Goal: Find specific page/section: Find specific page/section

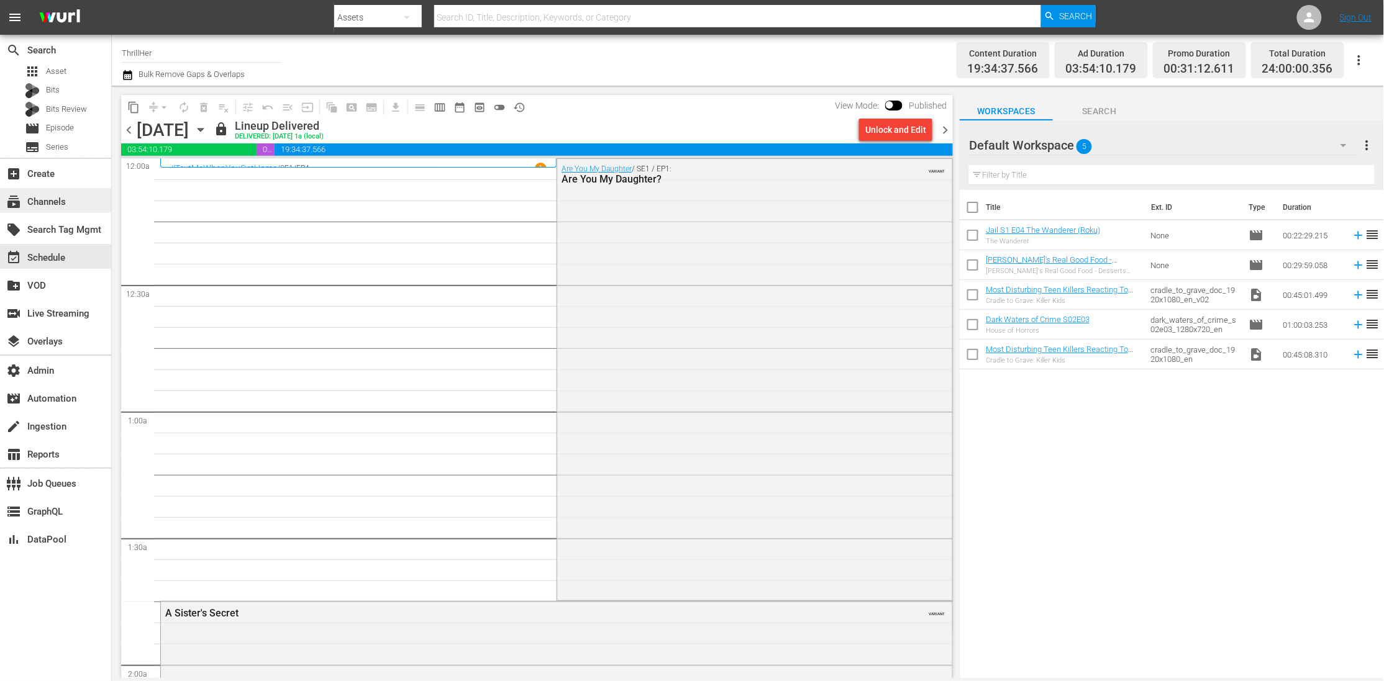
click at [57, 189] on div "subscriptions Channels" at bounding box center [55, 200] width 111 height 25
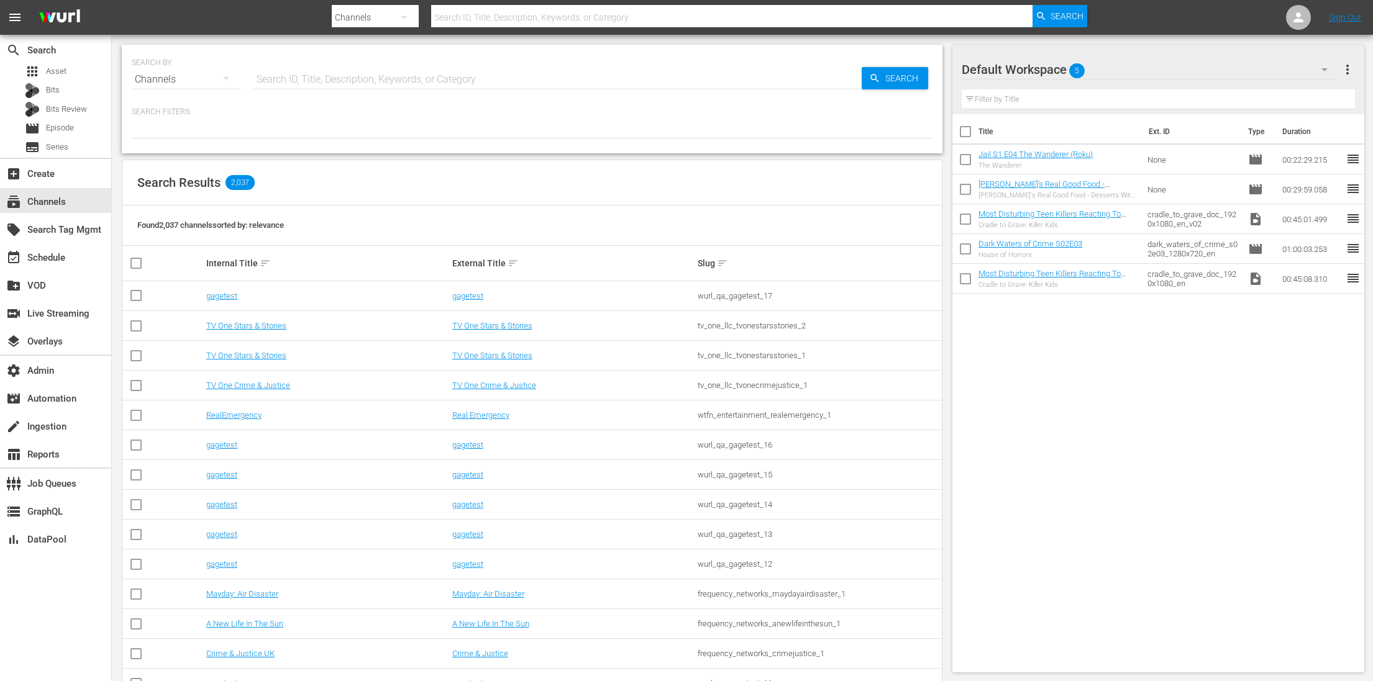
click at [306, 83] on input "text" at bounding box center [557, 80] width 608 height 30
paste input "Condemned"
type input "Condemned"
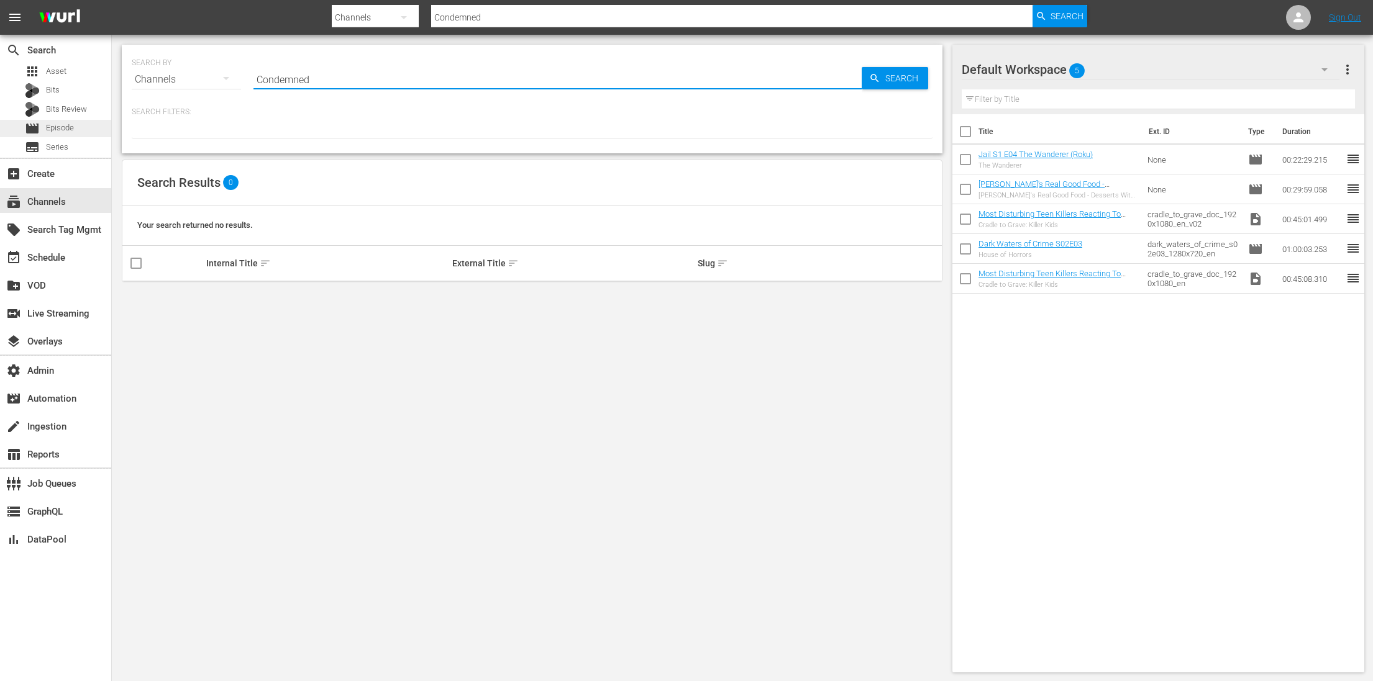
type input "Condemned"
click at [60, 126] on span "Episode" at bounding box center [60, 128] width 28 height 12
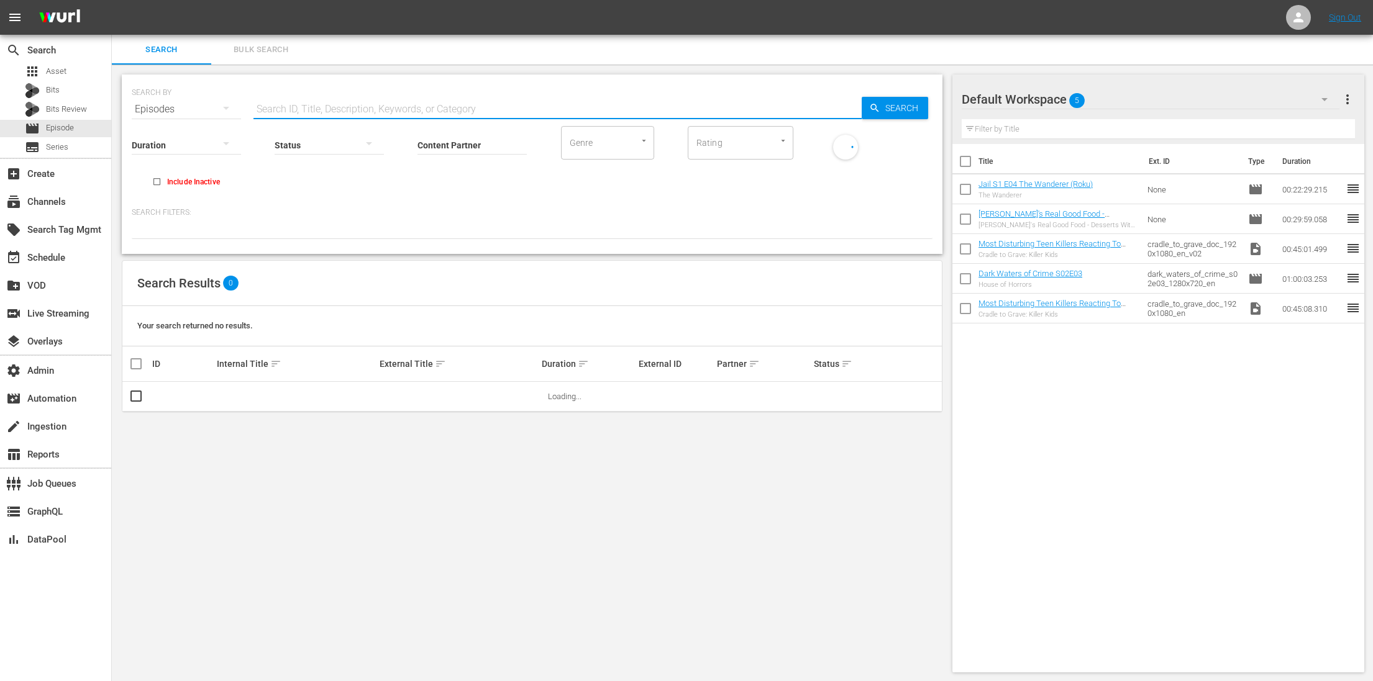
click at [328, 108] on input "text" at bounding box center [557, 109] width 608 height 30
paste input "Condemned"
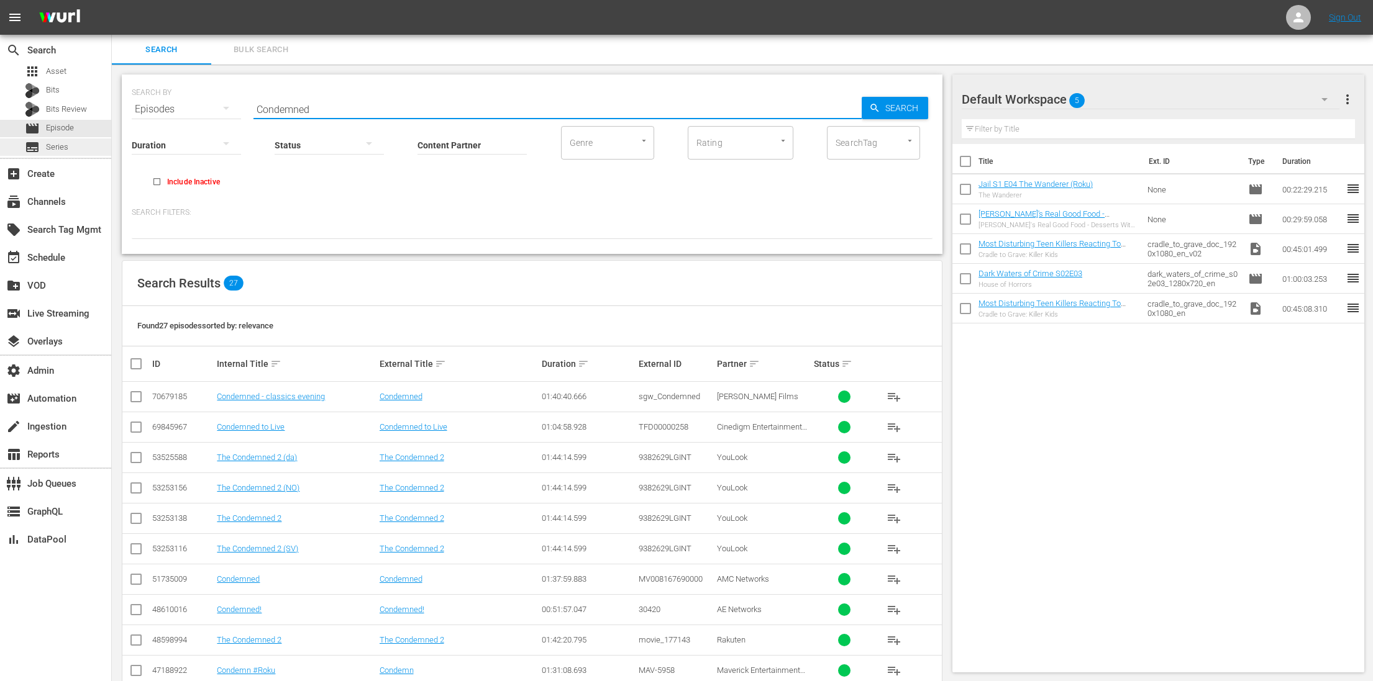
type input "Condemned"
click at [431, 148] on input "Content Partner" at bounding box center [471, 146] width 109 height 45
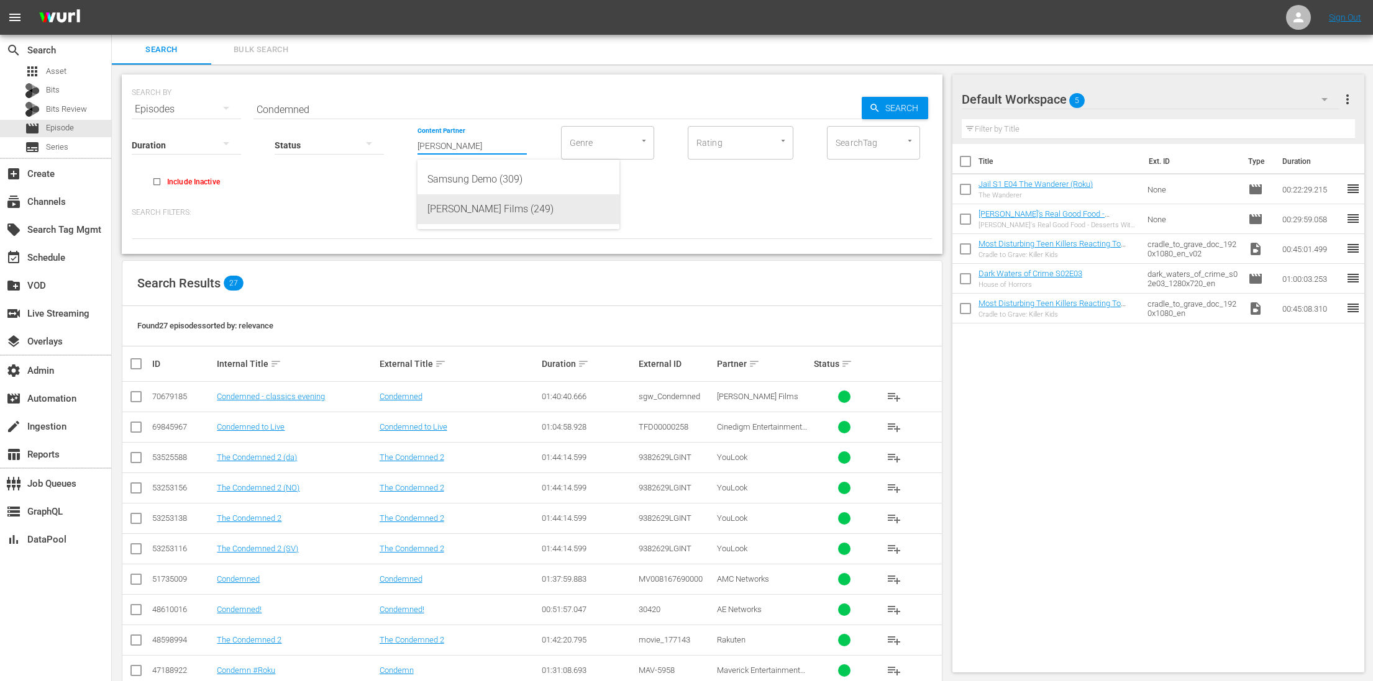
click at [543, 207] on div "[PERSON_NAME] Films (249)" at bounding box center [518, 209] width 182 height 30
type input "[PERSON_NAME] Films (249)"
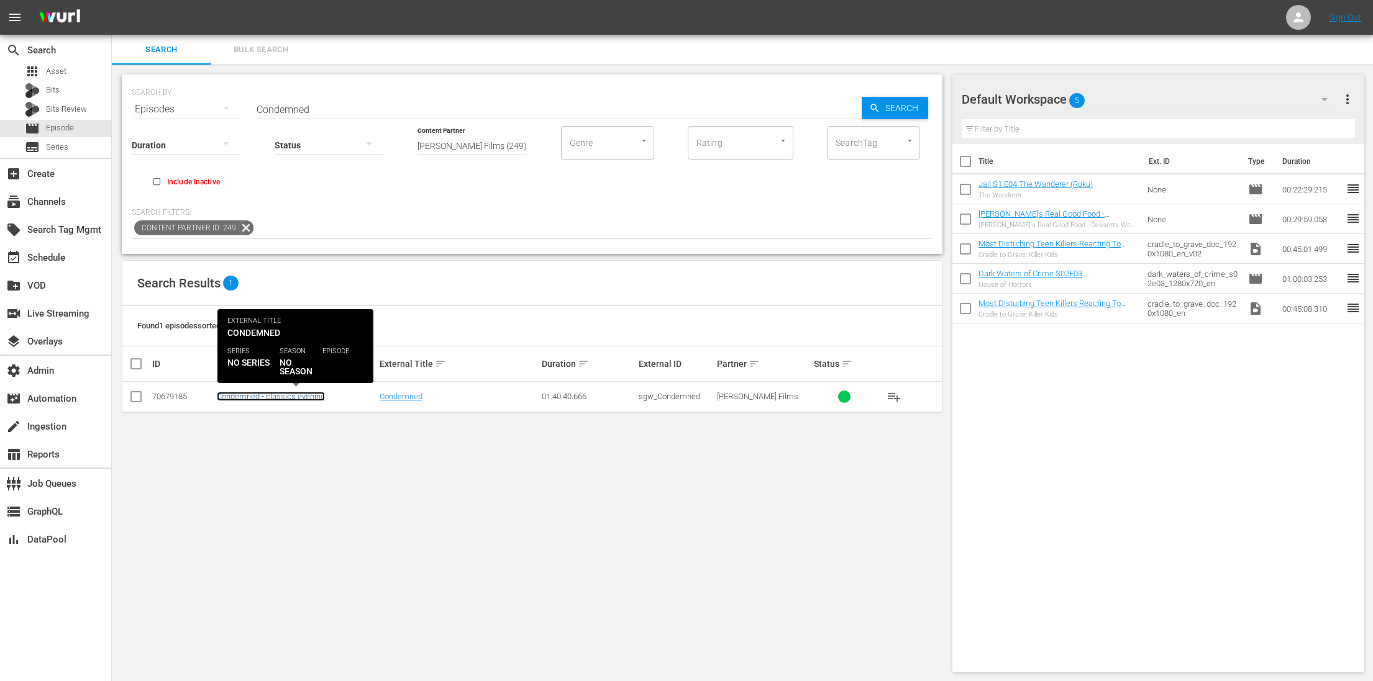
click at [254, 398] on link "Condemned - classics evening" at bounding box center [271, 396] width 108 height 9
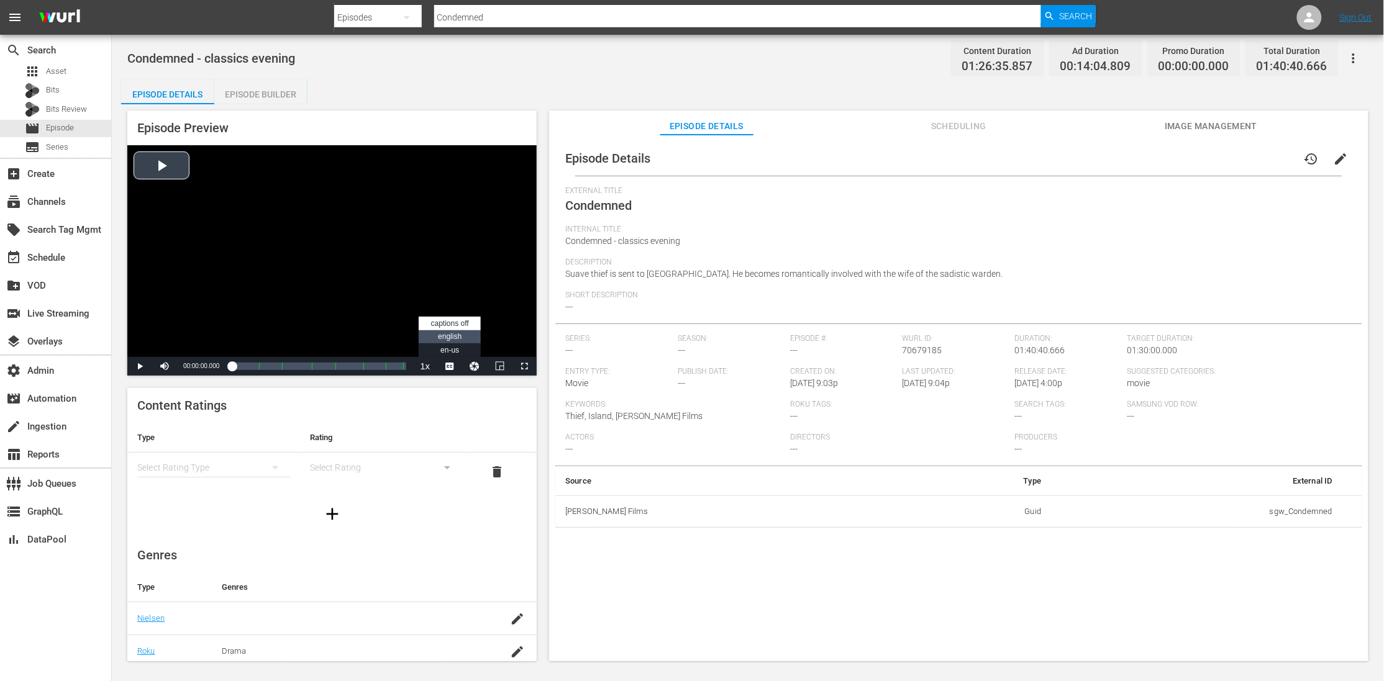
click at [450, 337] on span "english" at bounding box center [450, 336] width 24 height 9
click at [299, 363] on div "Loaded : 0.11% 00:39:03.176 Condemned (3/7) 00:00:00.000 [GEOGRAPHIC_DATA] 2: 0…" at bounding box center [319, 366] width 175 height 12
click at [450, 366] on span "Video Player" at bounding box center [450, 366] width 0 height 0
click at [452, 352] on span "en-us" at bounding box center [449, 350] width 19 height 9
click at [347, 365] on div "01:06:38.447 Condemned (5/7)" at bounding box center [347, 366] width 1 height 12
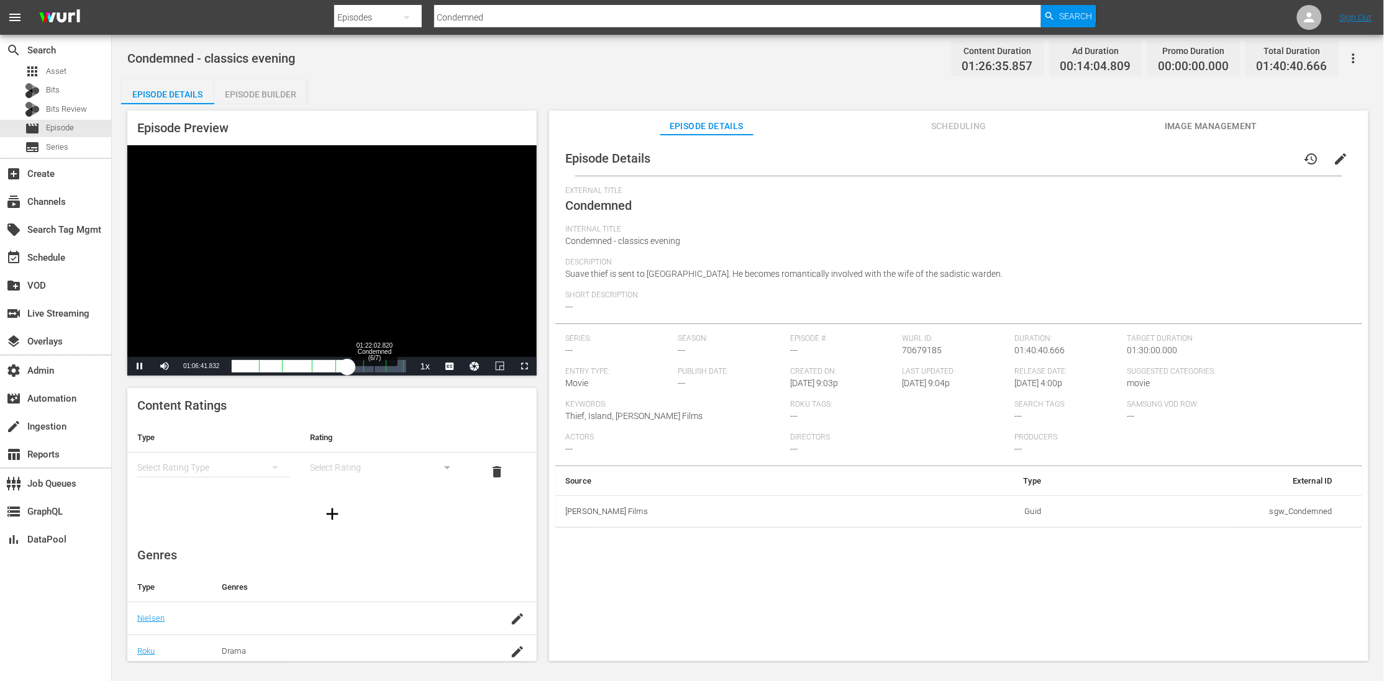
click at [374, 371] on div "01:22:02.820 Condemned (6/7)" at bounding box center [374, 366] width 1 height 12
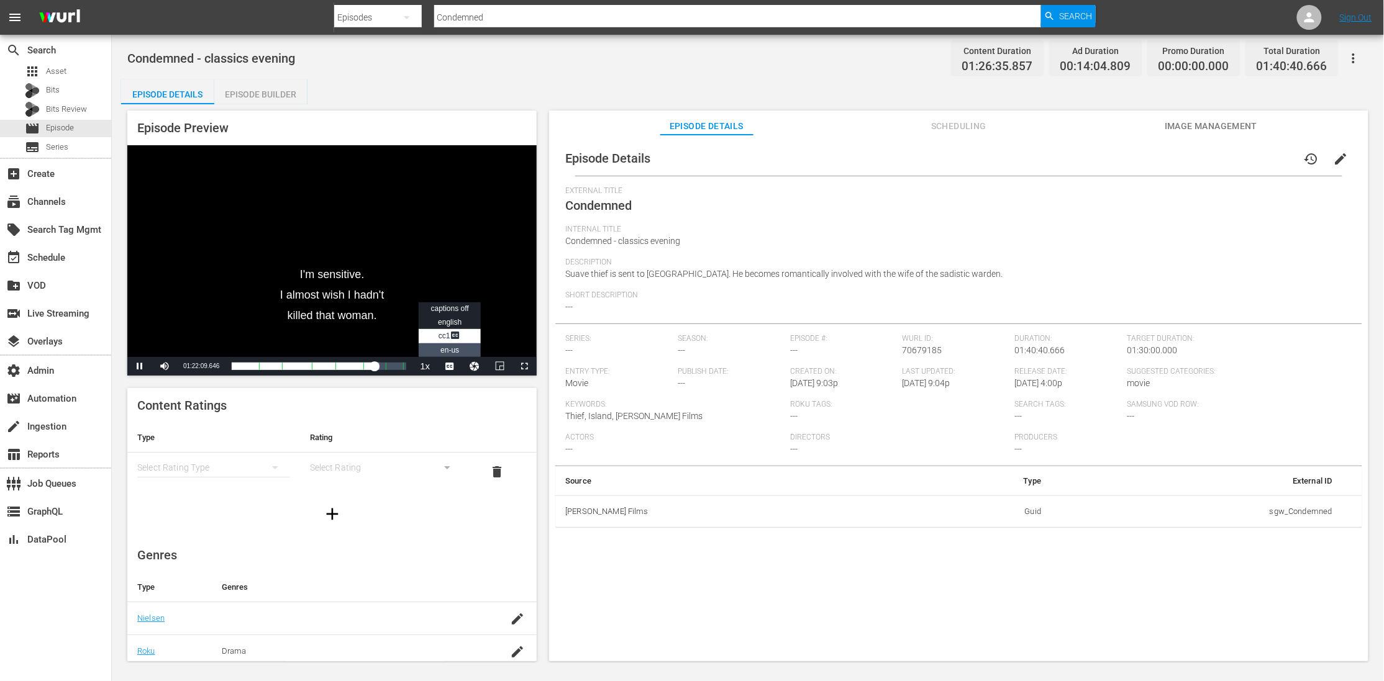
click at [466, 347] on li "en-us" at bounding box center [450, 350] width 62 height 14
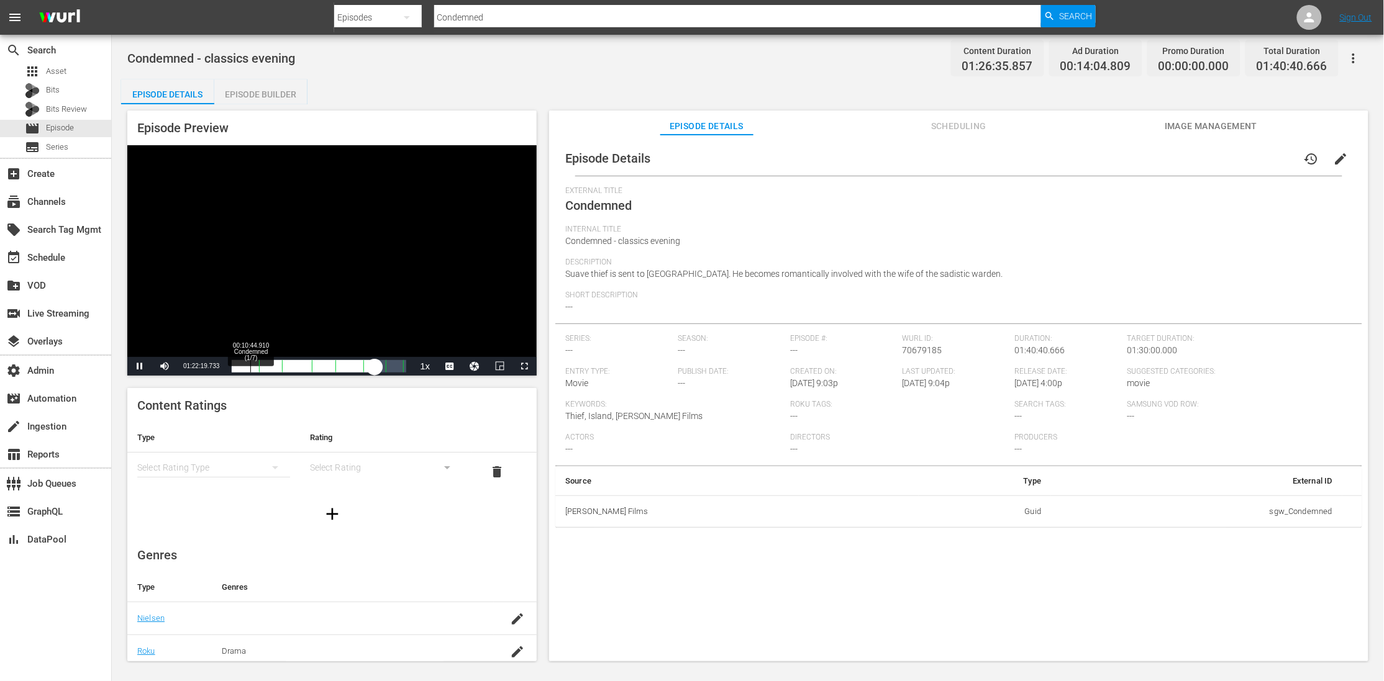
click at [250, 370] on div "Loaded : 84.61% 00:10:44.910 Condemned (1/7) 01:12:16.453 [GEOGRAPHIC_DATA] 4: …" at bounding box center [319, 366] width 175 height 12
click at [270, 363] on div "Loaded : 13.18% 00:22:12.815 Condemned (2/7) 00:10:50.133 Cue Point 4: 00:59:40…" at bounding box center [319, 366] width 175 height 12
click at [386, 277] on div "Video Player" at bounding box center [331, 251] width 409 height 212
click at [194, 55] on span "Condemned - classics evening" at bounding box center [211, 58] width 168 height 15
click at [197, 53] on span "Condemned - classics evening" at bounding box center [211, 58] width 168 height 15
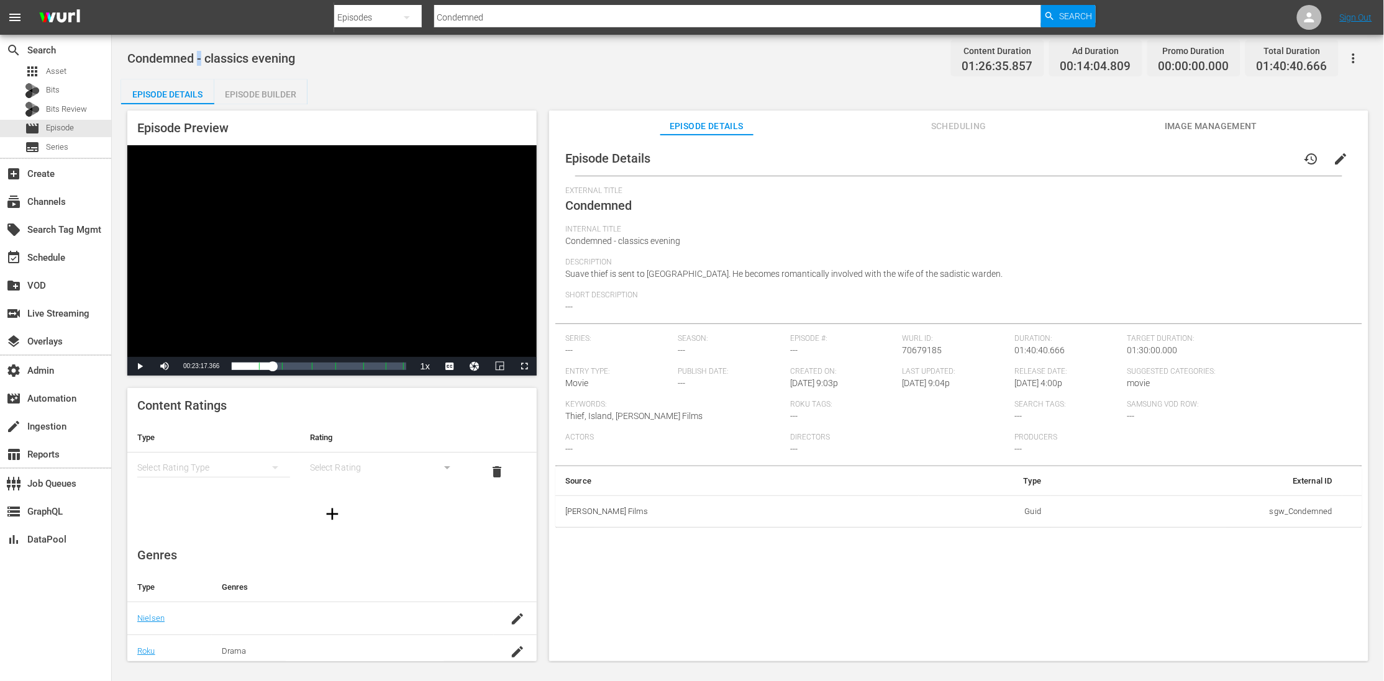
click at [197, 53] on span "Condemned - classics evening" at bounding box center [211, 58] width 168 height 15
click at [143, 57] on span "Condemned - classics evening" at bounding box center [211, 58] width 168 height 15
copy span "Condemned - classics evening"
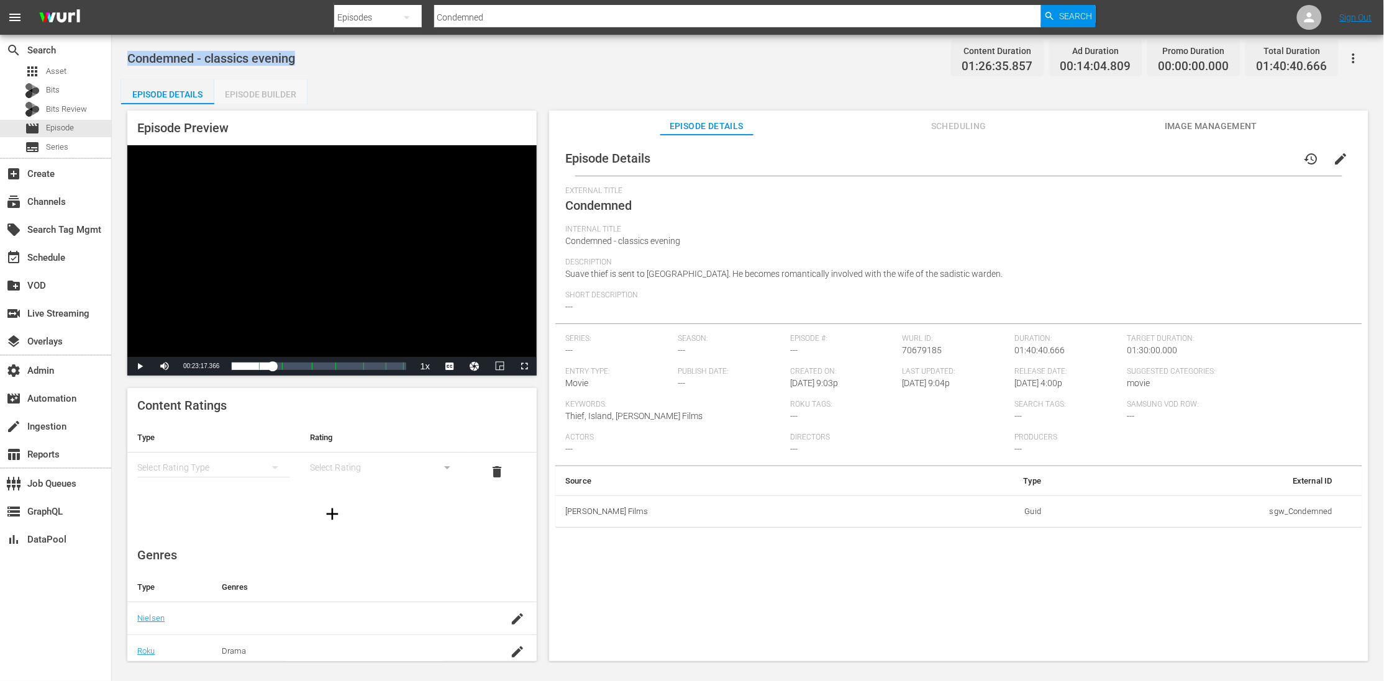
click at [262, 94] on div "Episode Builder" at bounding box center [260, 95] width 93 height 30
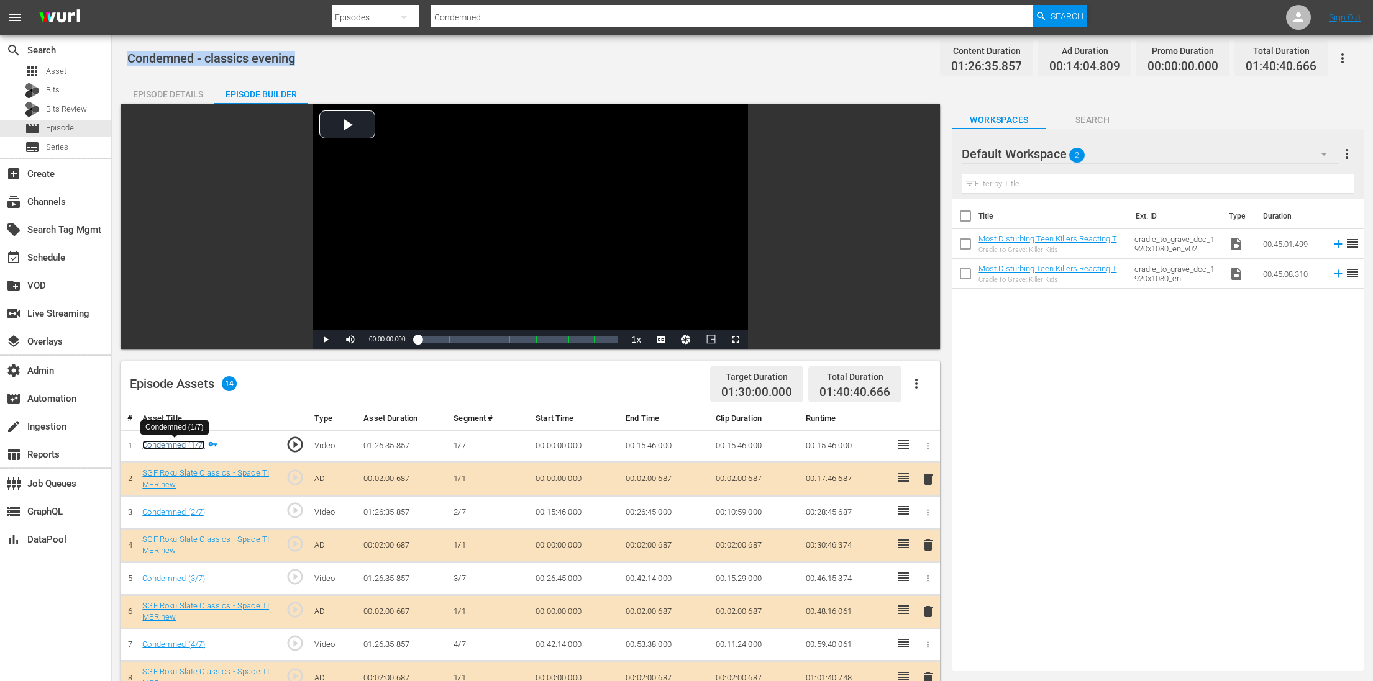
click at [183, 442] on link "Condemned (1/7)" at bounding box center [173, 444] width 63 height 9
